Goal: Task Accomplishment & Management: Complete application form

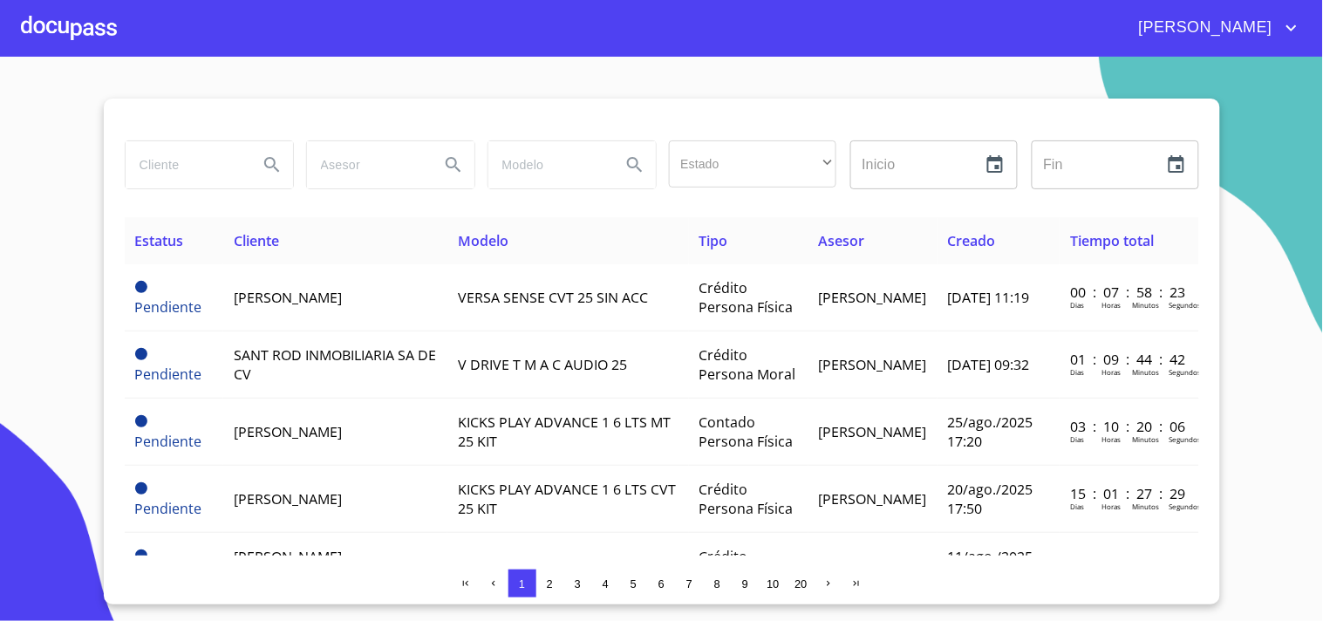
click at [42, 32] on div at bounding box center [69, 28] width 96 height 56
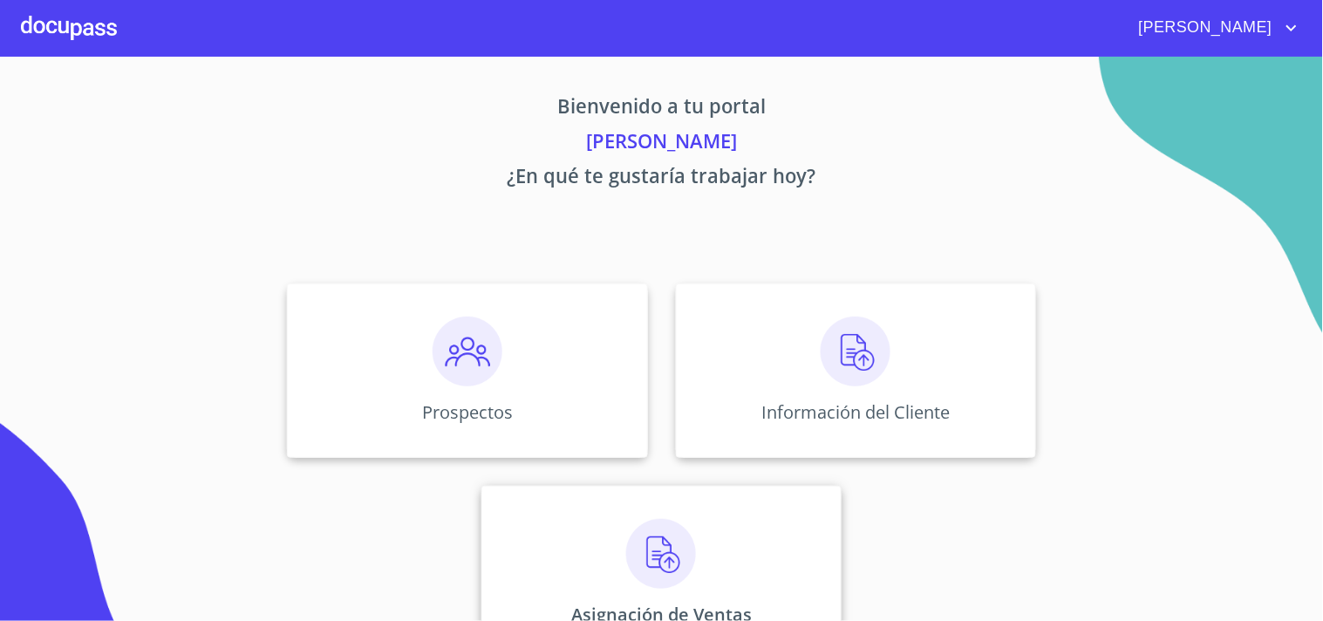
click at [716, 555] on div "Asignación de Ventas" at bounding box center [661, 573] width 360 height 174
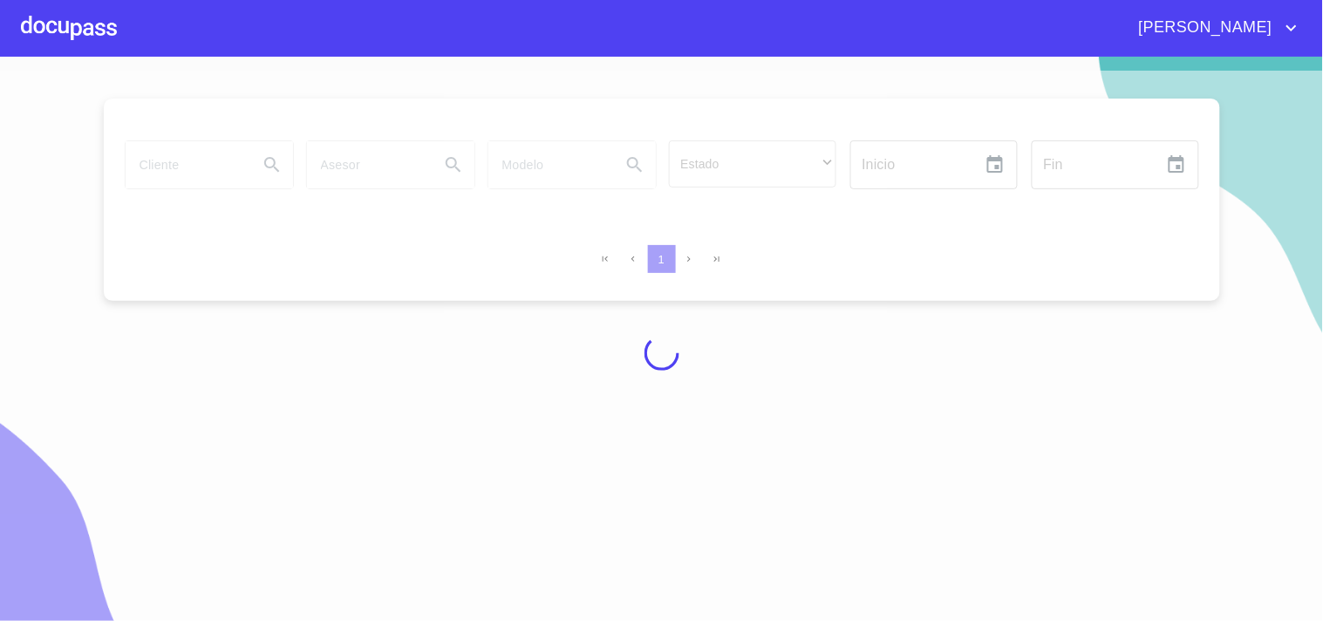
click at [187, 178] on div at bounding box center [661, 353] width 1323 height 564
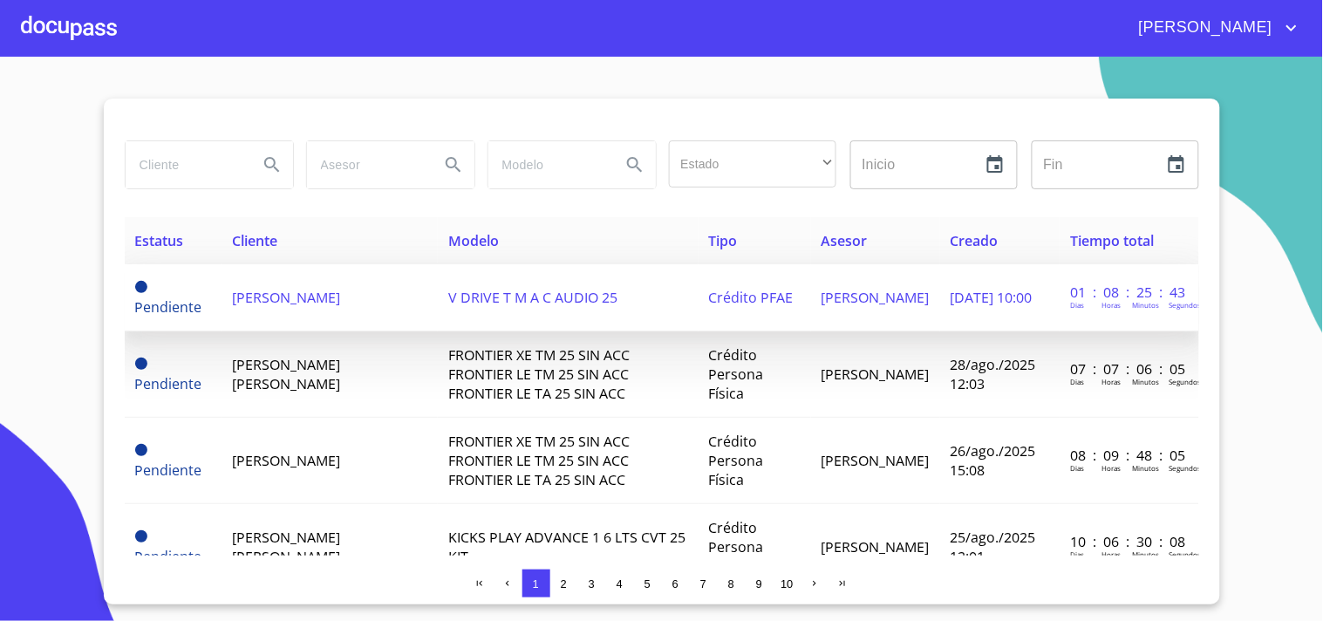
click at [248, 292] on span "[PERSON_NAME]" at bounding box center [286, 297] width 108 height 19
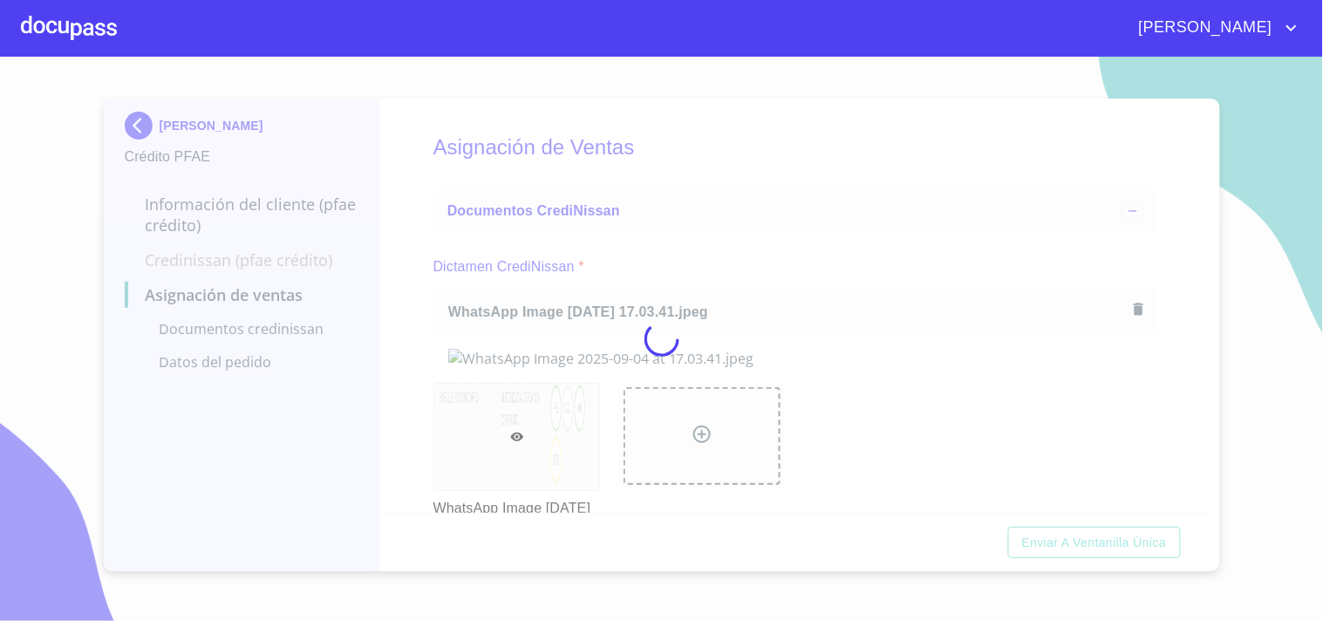
click at [821, 185] on div at bounding box center [661, 339] width 1323 height 564
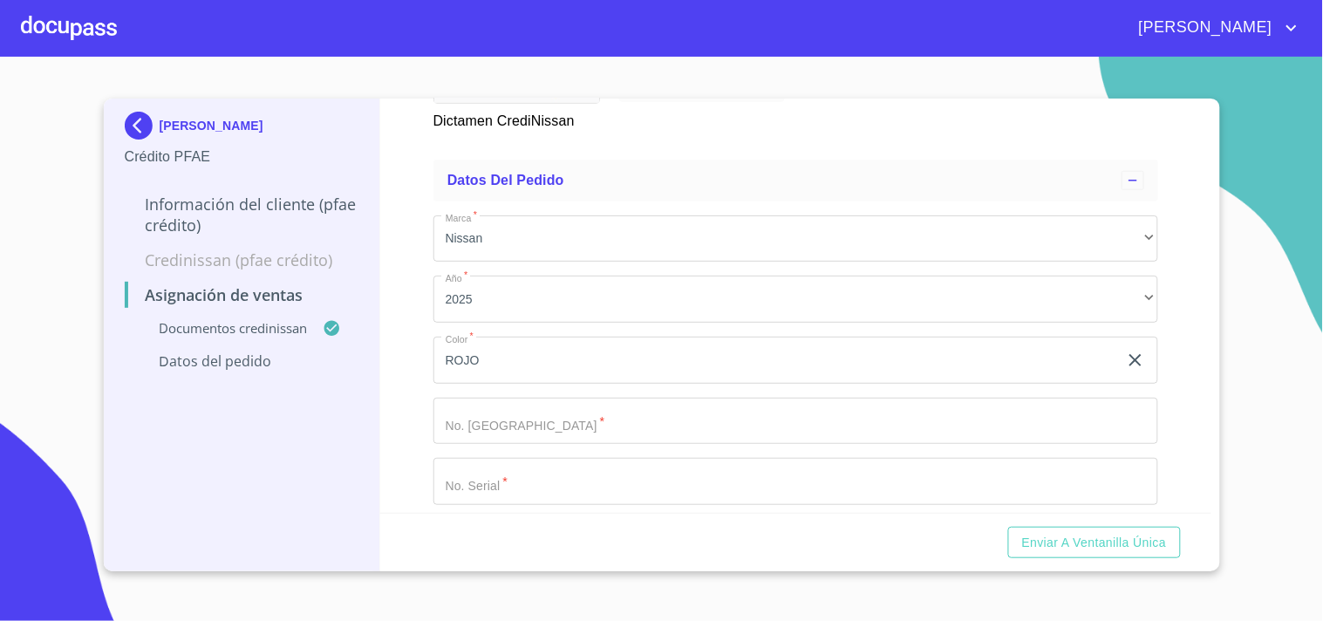
scroll to position [484, 0]
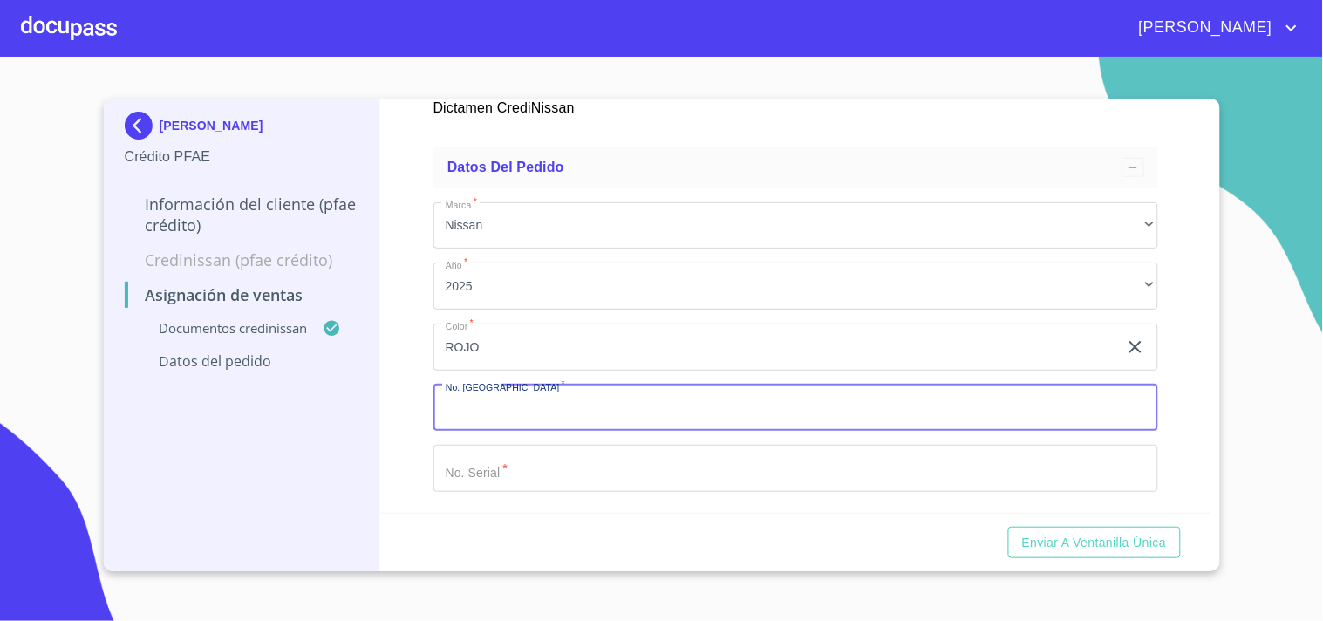
click at [542, 421] on input "Marca   *" at bounding box center [795, 408] width 725 height 47
type input "11863"
click at [535, 462] on input "Marca   *" at bounding box center [795, 468] width 725 height 47
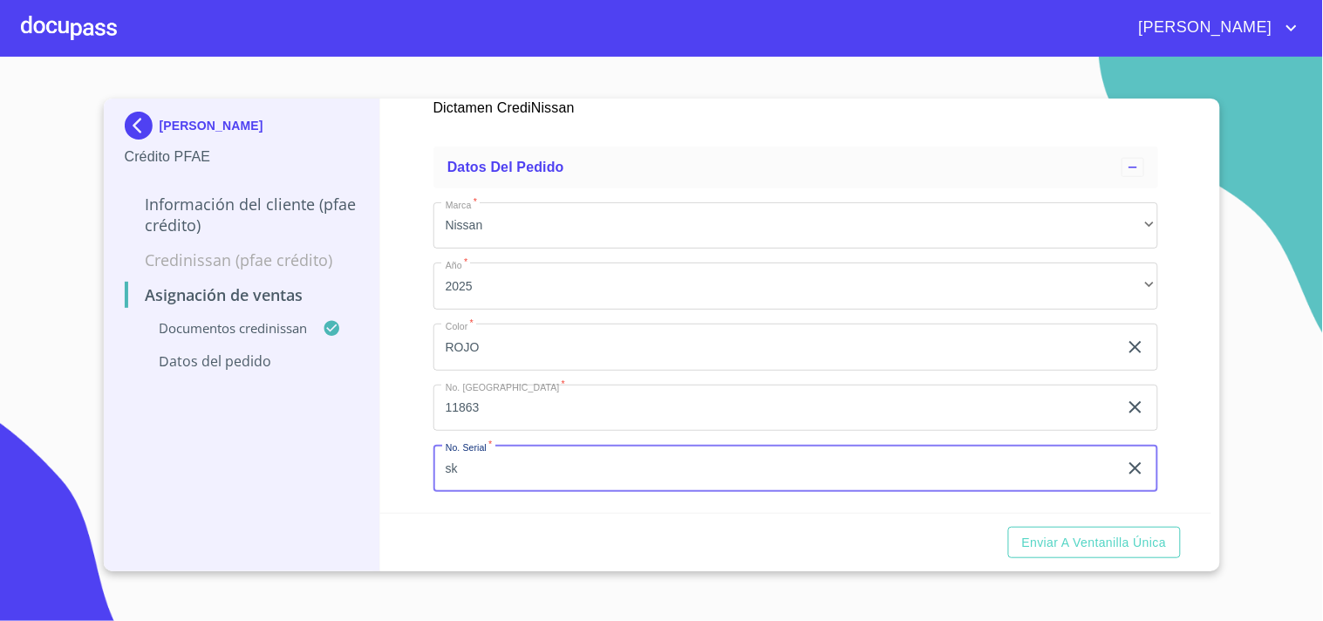
type input "s"
type input "SK405140"
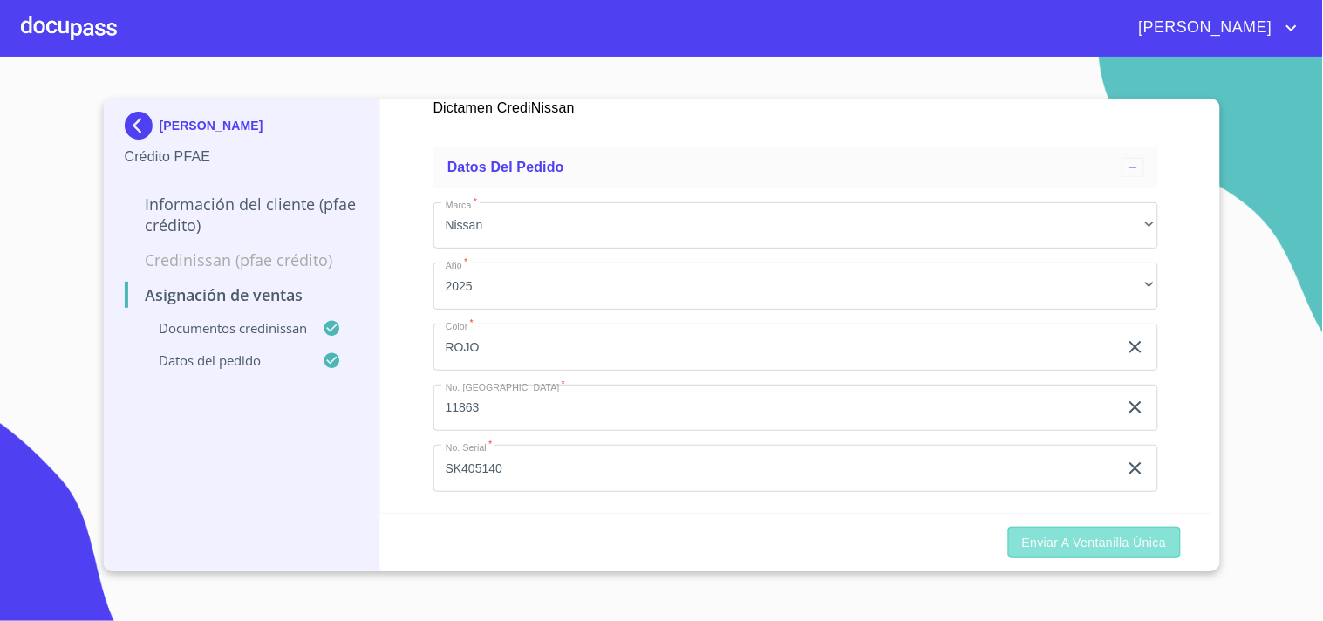
click at [1047, 545] on span "Enviar a Ventanilla única" at bounding box center [1094, 543] width 145 height 22
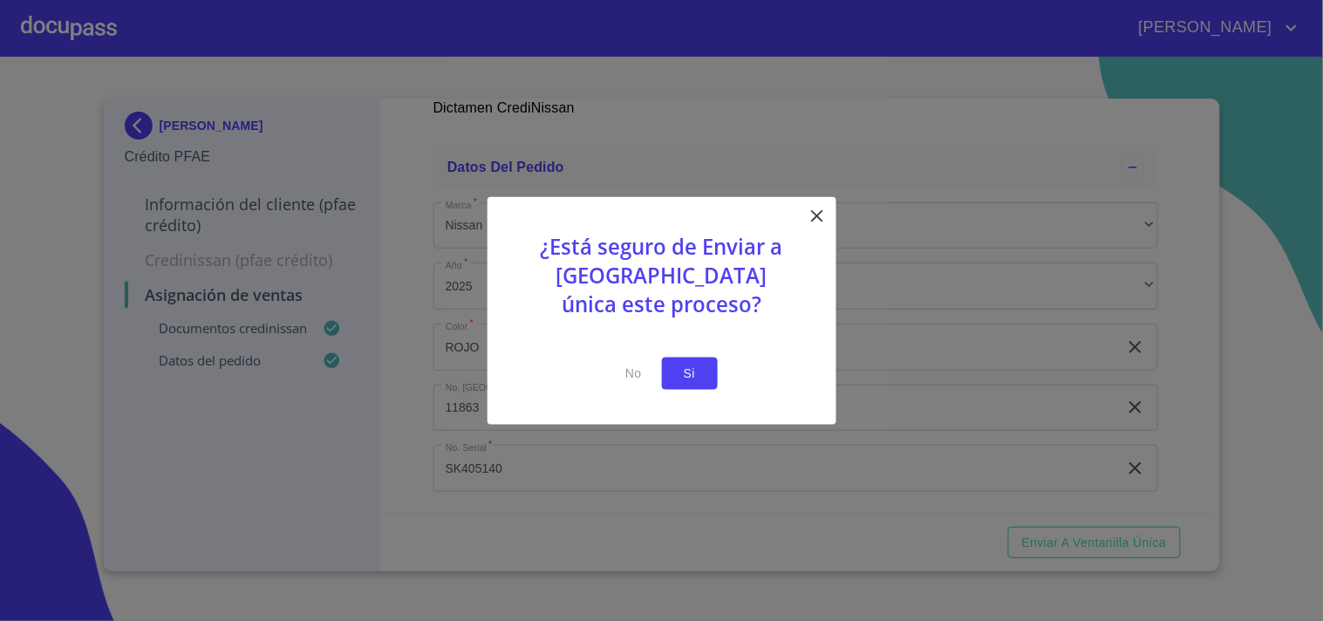
click at [672, 369] on button "Si" at bounding box center [690, 374] width 56 height 32
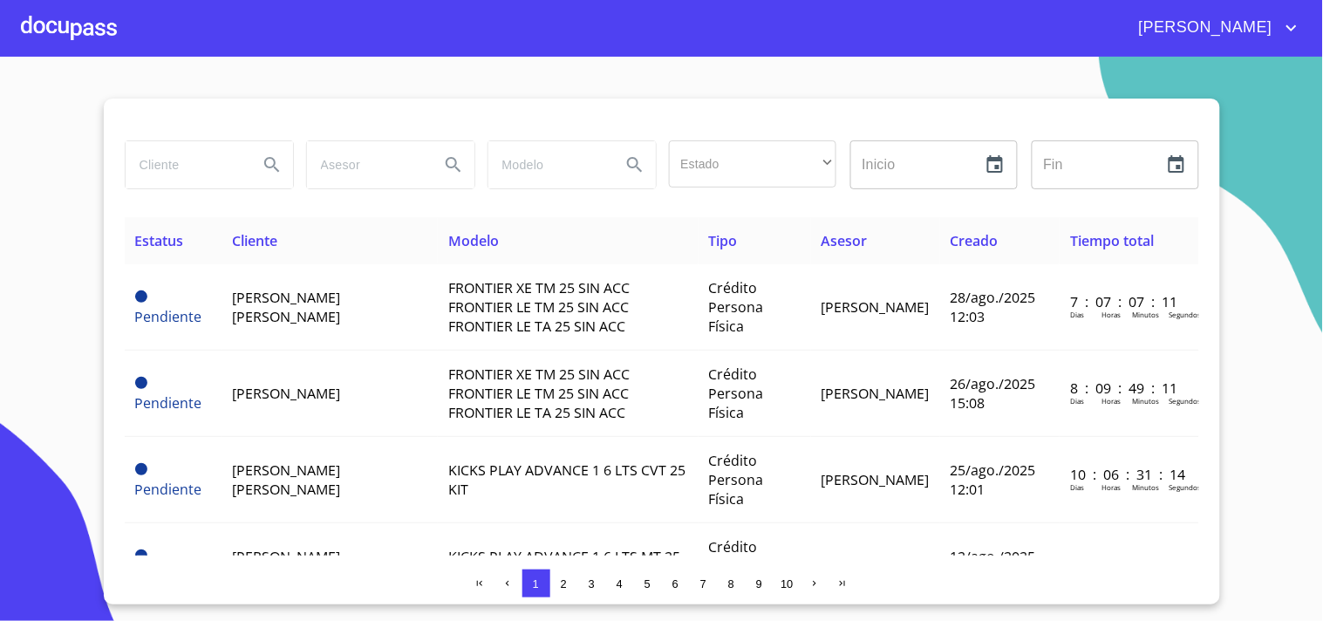
click at [94, 27] on div at bounding box center [69, 28] width 96 height 56
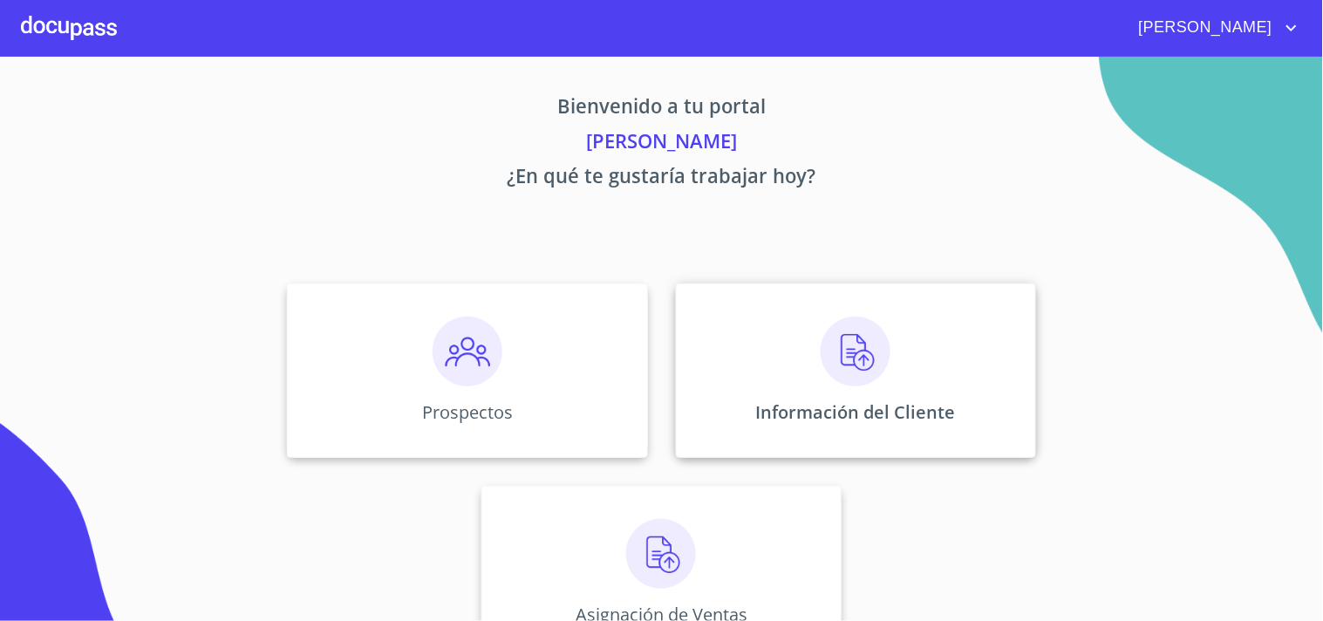
click at [825, 366] on img at bounding box center [856, 352] width 70 height 70
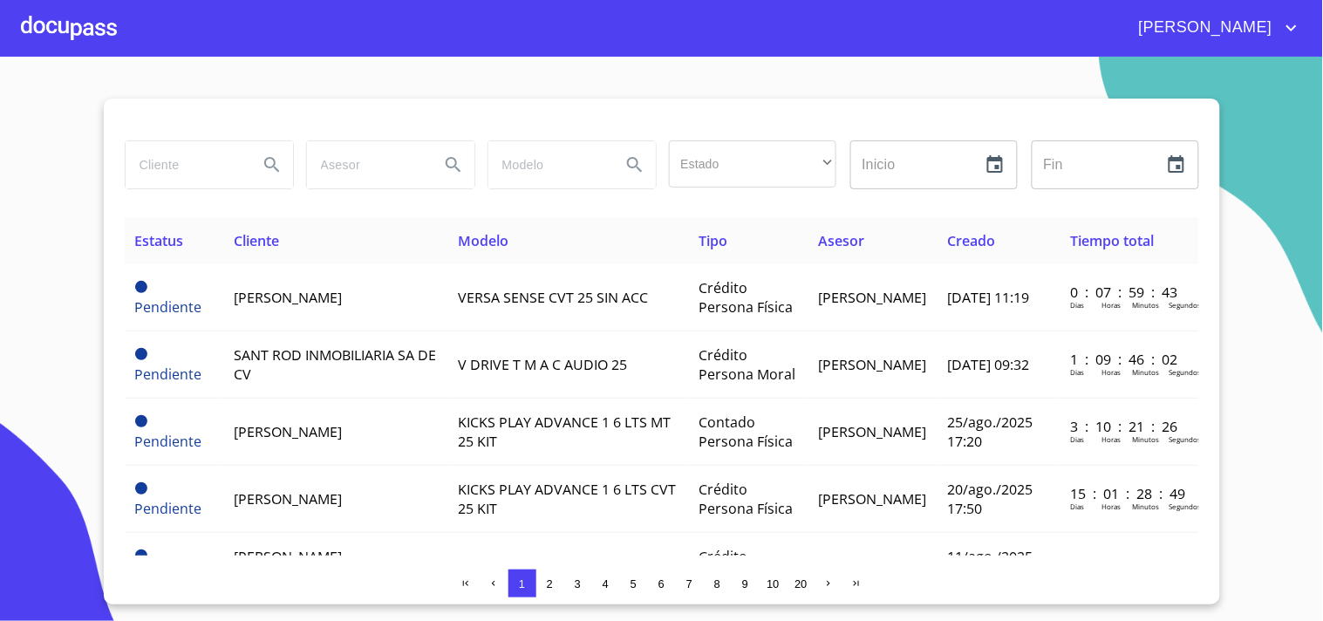
click at [193, 163] on input "search" at bounding box center [185, 164] width 119 height 47
type input "[PERSON_NAME]"
click at [267, 163] on icon "Search" at bounding box center [272, 164] width 21 height 21
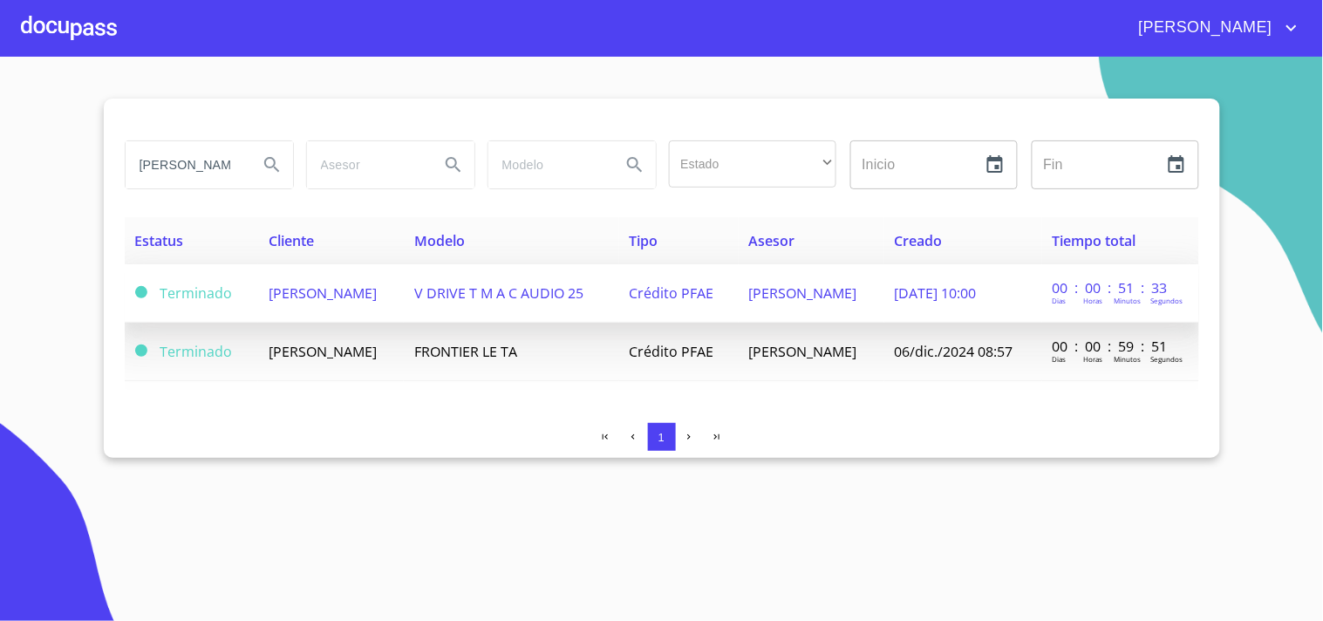
click at [387, 265] on td "[PERSON_NAME]" at bounding box center [331, 293] width 146 height 58
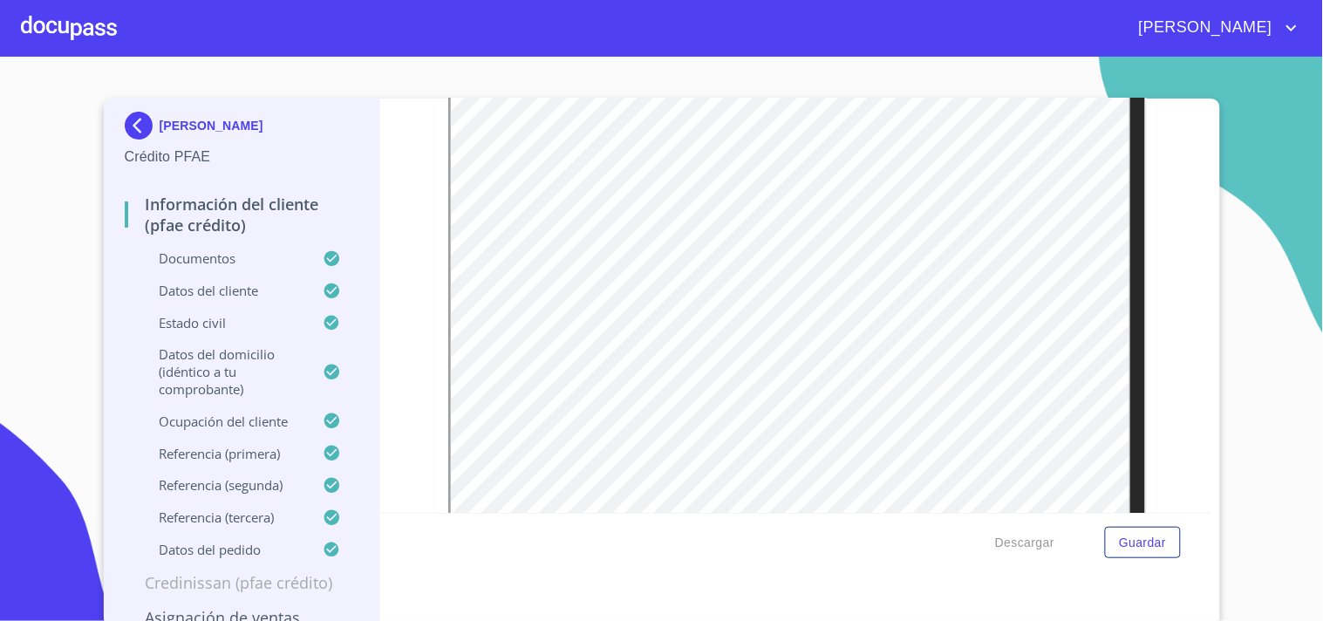
scroll to position [855, 0]
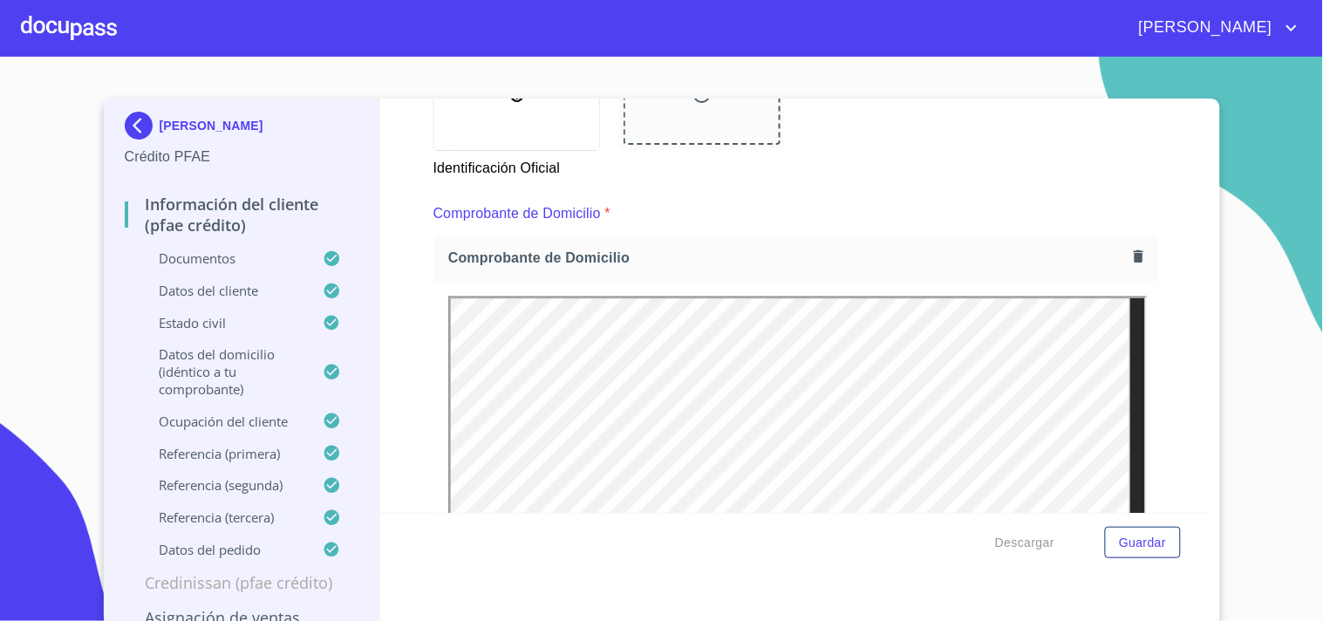
click at [1134, 259] on icon "button" at bounding box center [1139, 256] width 10 height 12
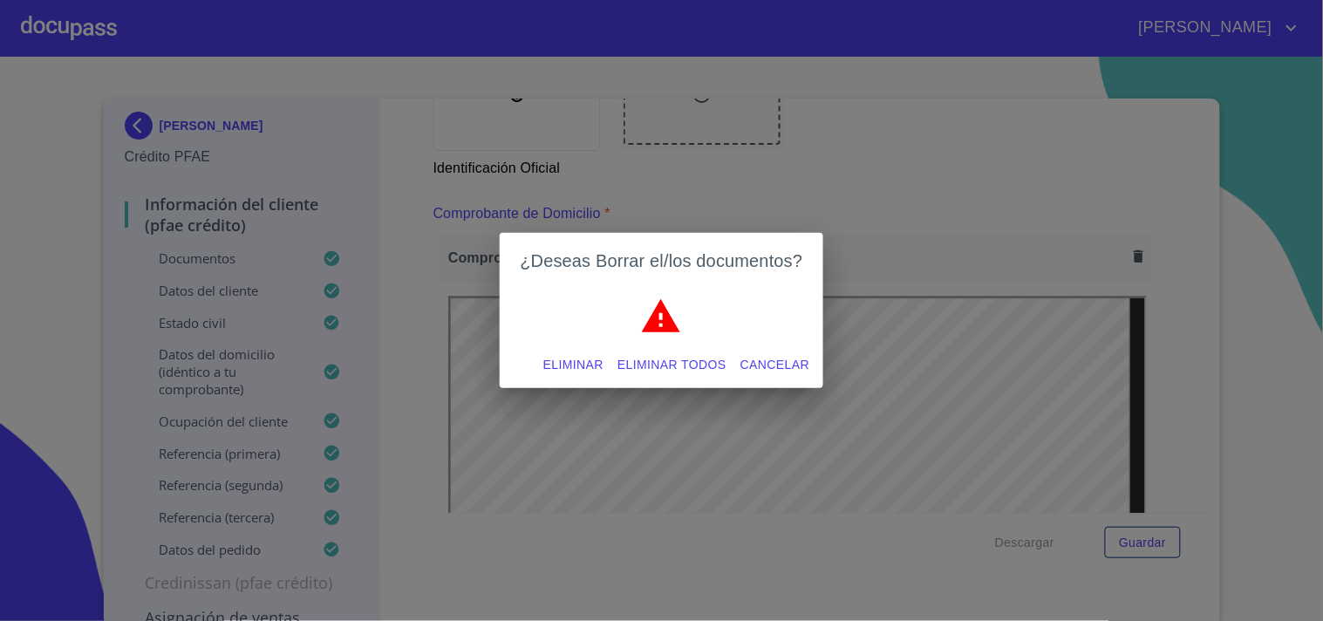
click at [672, 368] on span "Eliminar todos" at bounding box center [671, 365] width 109 height 22
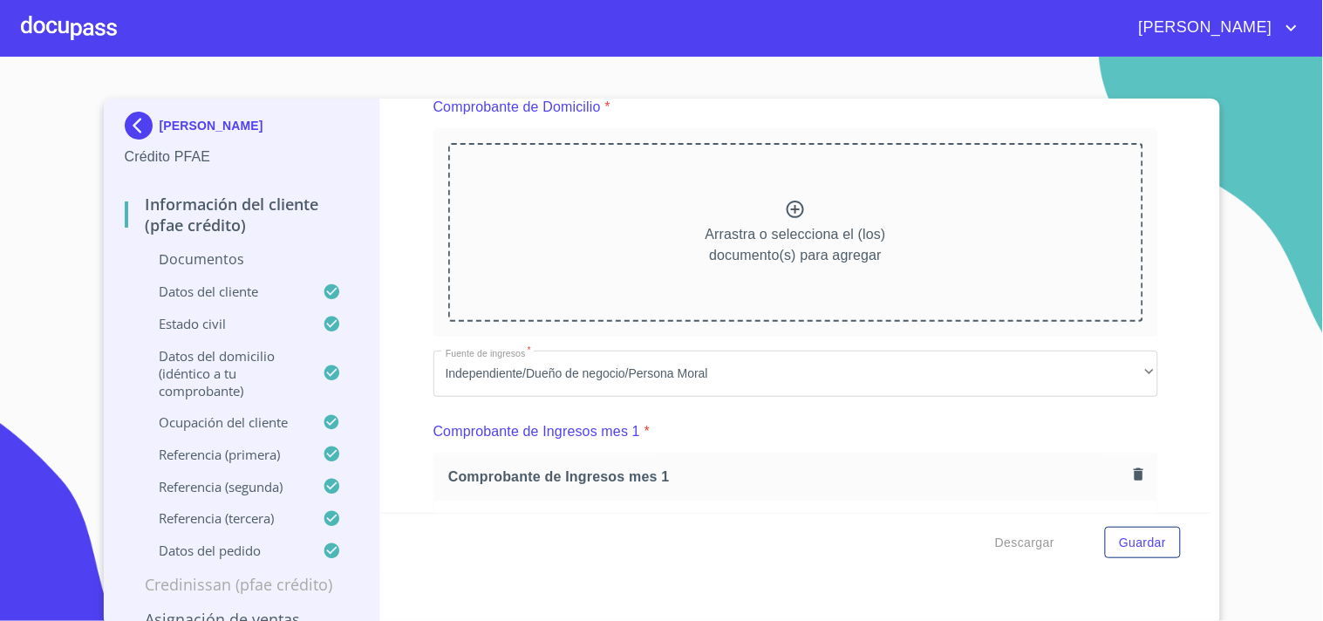
scroll to position [951, 0]
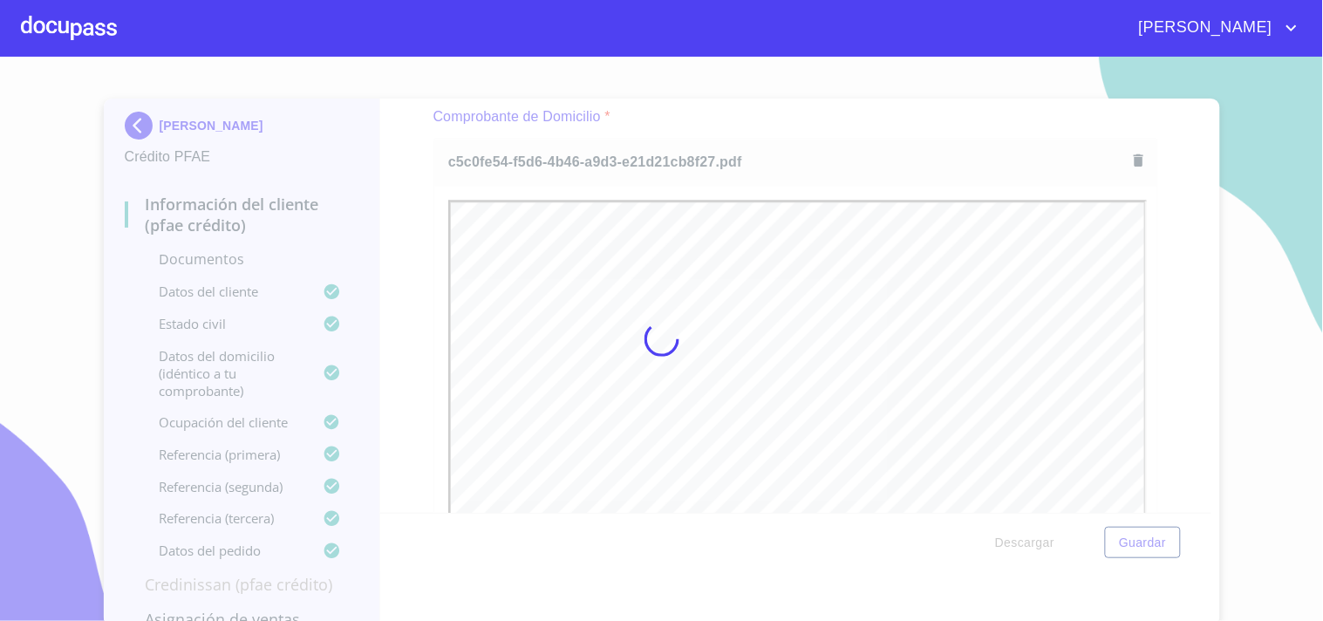
click at [1155, 246] on div at bounding box center [661, 339] width 1323 height 564
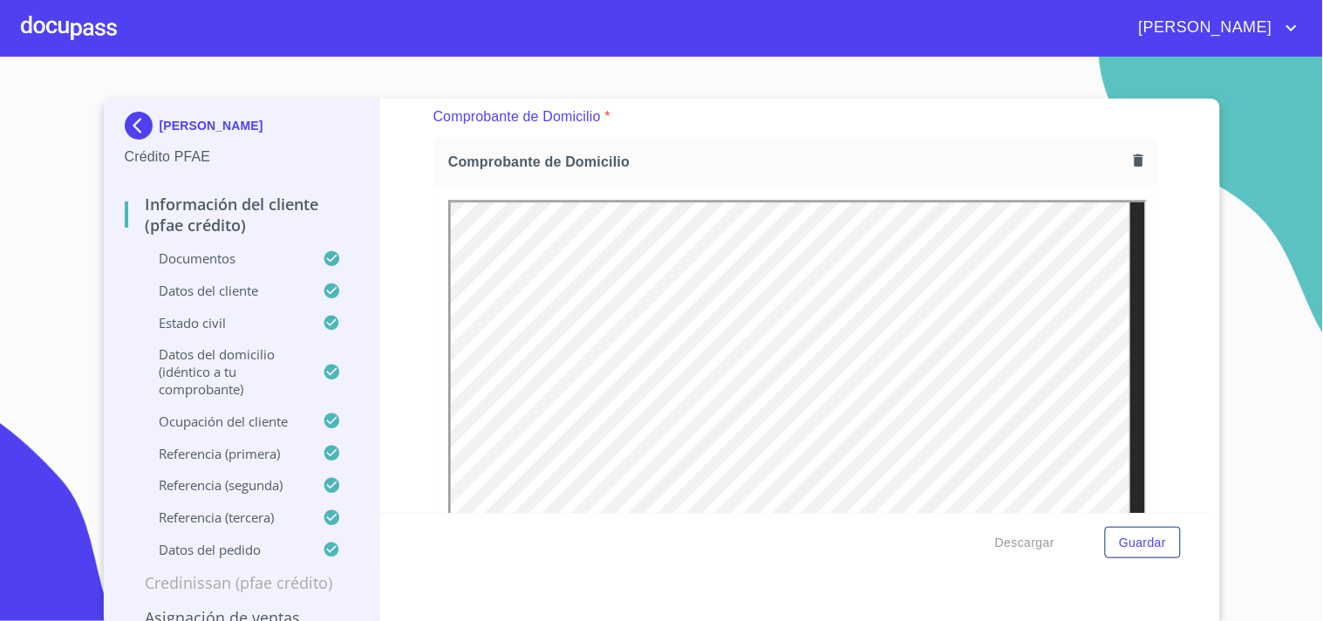
scroll to position [0, 0]
